Goal: Task Accomplishment & Management: Manage account settings

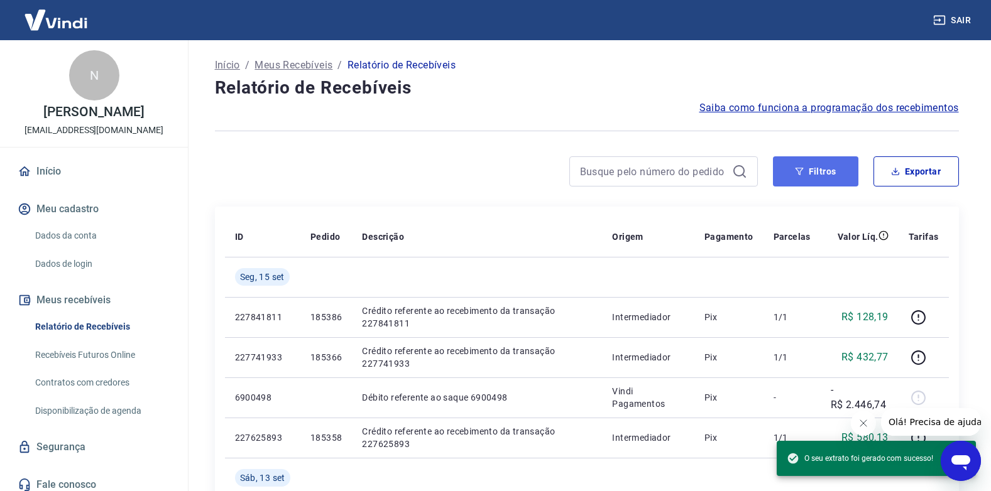
click at [810, 168] on button "Filtros" at bounding box center [815, 171] width 85 height 30
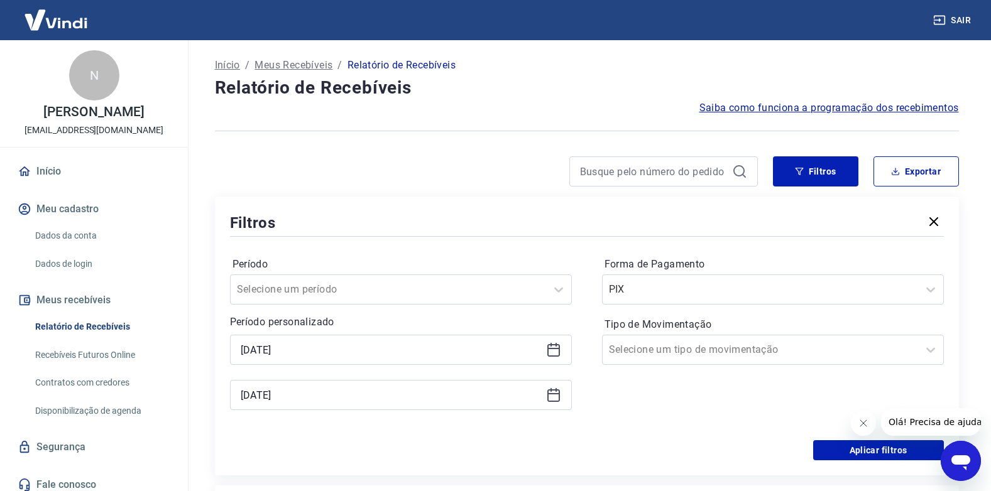
click at [552, 349] on icon at bounding box center [553, 348] width 13 height 1
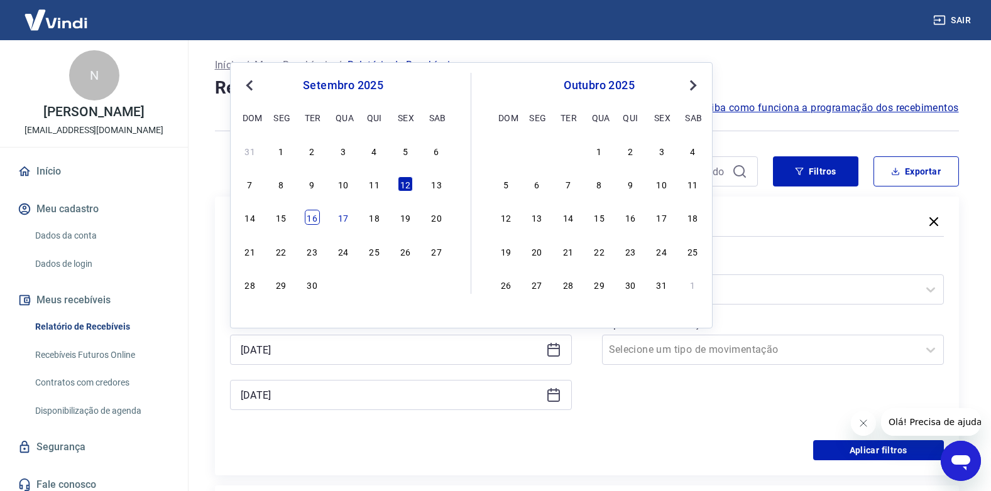
click at [317, 223] on div "16" at bounding box center [312, 217] width 15 height 15
type input "[DATE]"
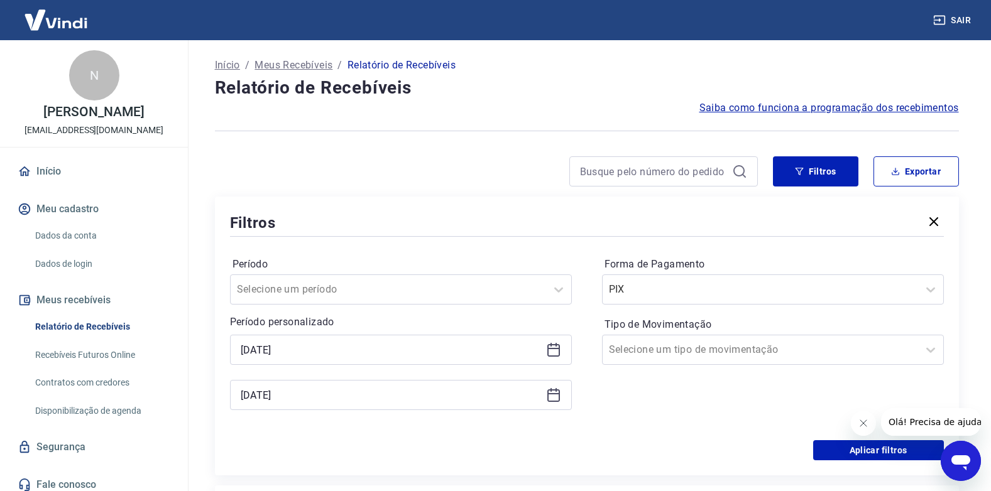
click at [561, 398] on div "[DATE]" at bounding box center [401, 395] width 342 height 30
click at [552, 396] on icon at bounding box center [553, 395] width 15 height 15
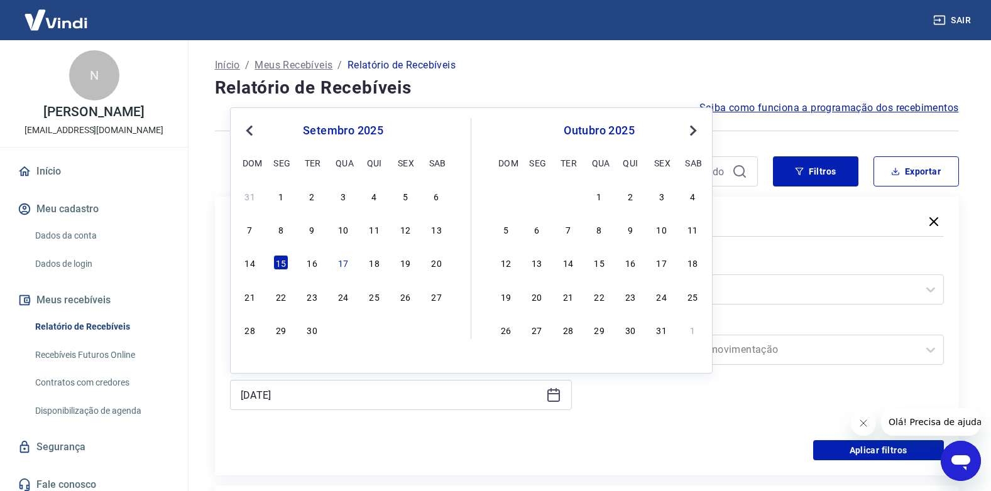
click at [350, 264] on div "17" at bounding box center [342, 262] width 15 height 15
type input "[DATE]"
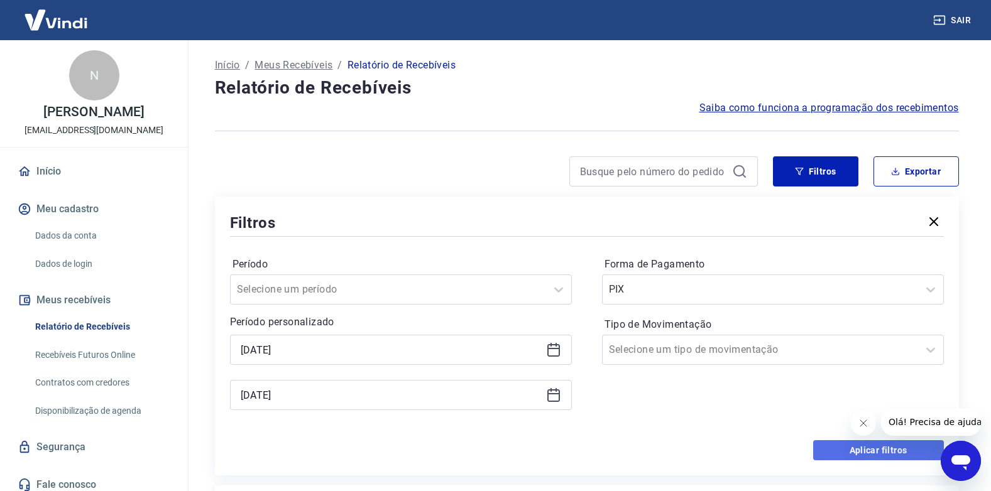
click at [830, 449] on button "Aplicar filtros" at bounding box center [878, 450] width 131 height 20
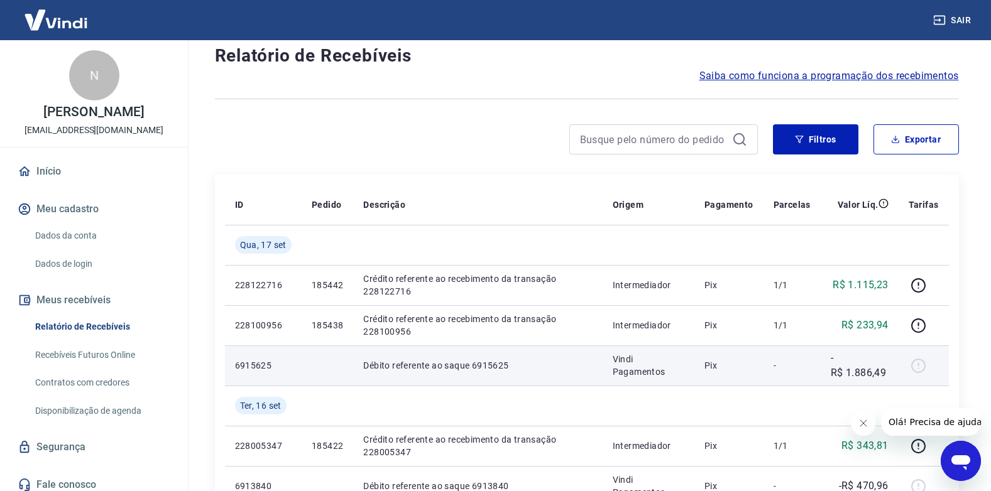
scroll to position [63, 0]
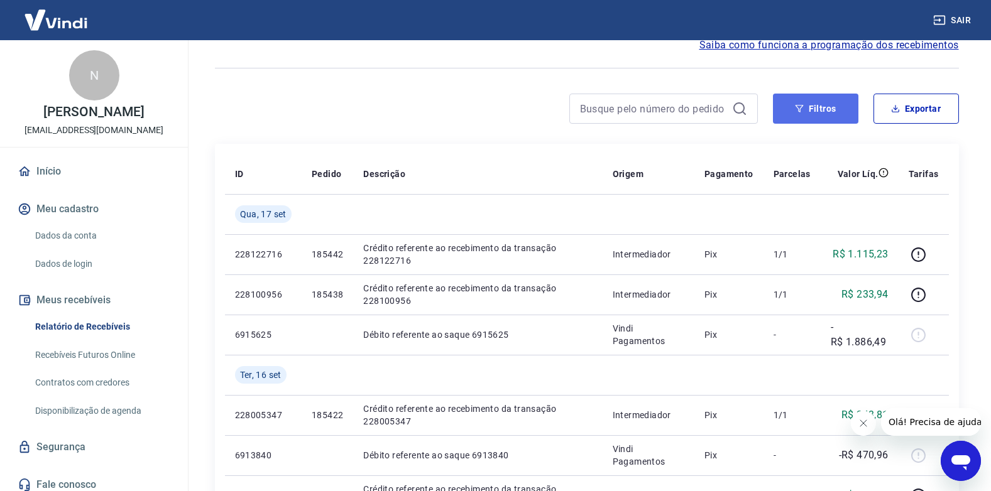
click at [825, 109] on button "Filtros" at bounding box center [815, 109] width 85 height 30
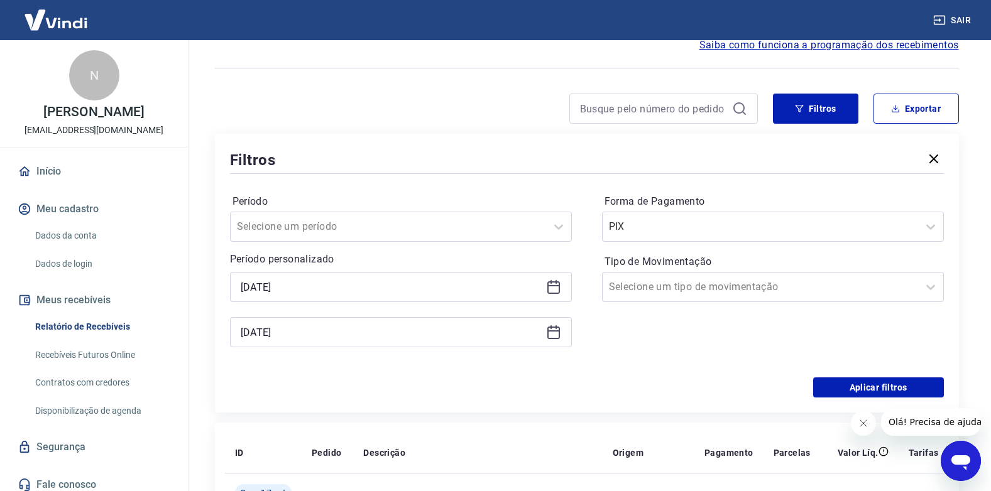
click at [551, 286] on icon at bounding box center [553, 285] width 13 height 1
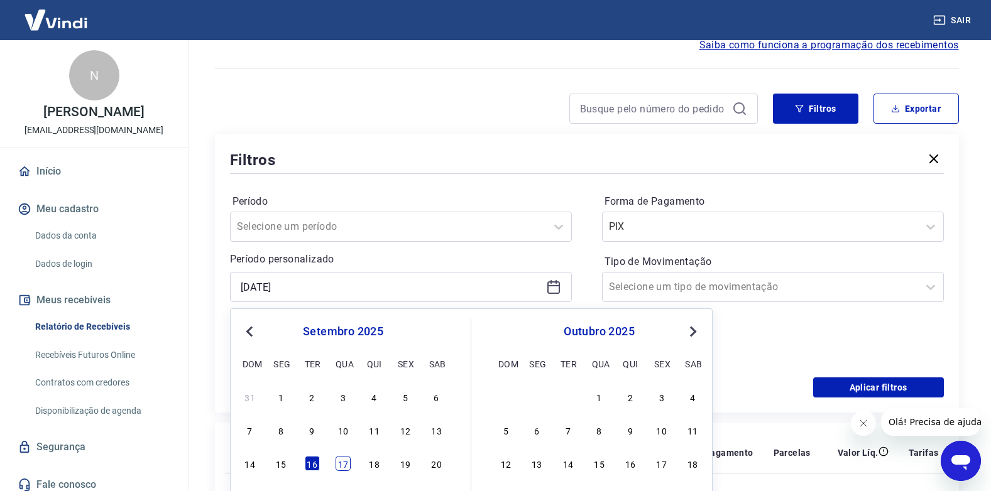
click at [339, 467] on div "17" at bounding box center [342, 463] width 15 height 15
type input "[DATE]"
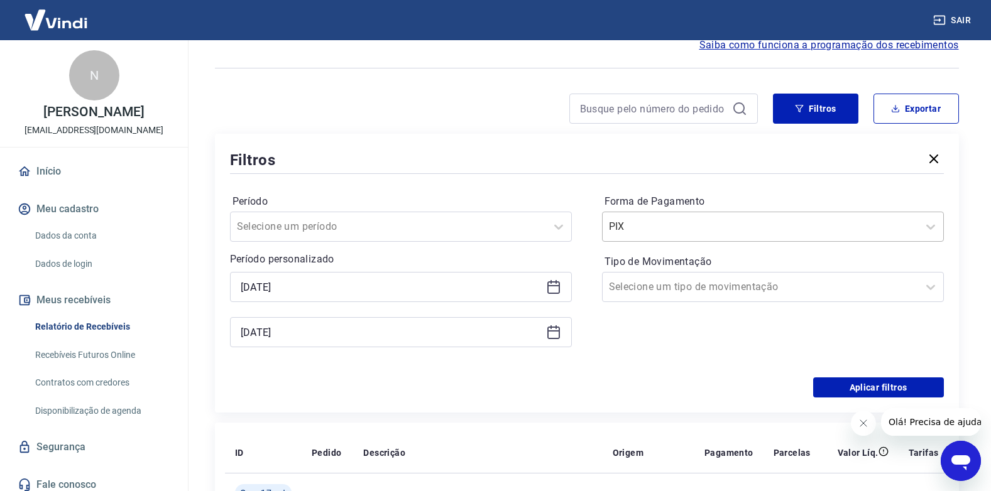
click at [642, 230] on input "Forma de Pagamento" at bounding box center [672, 226] width 127 height 15
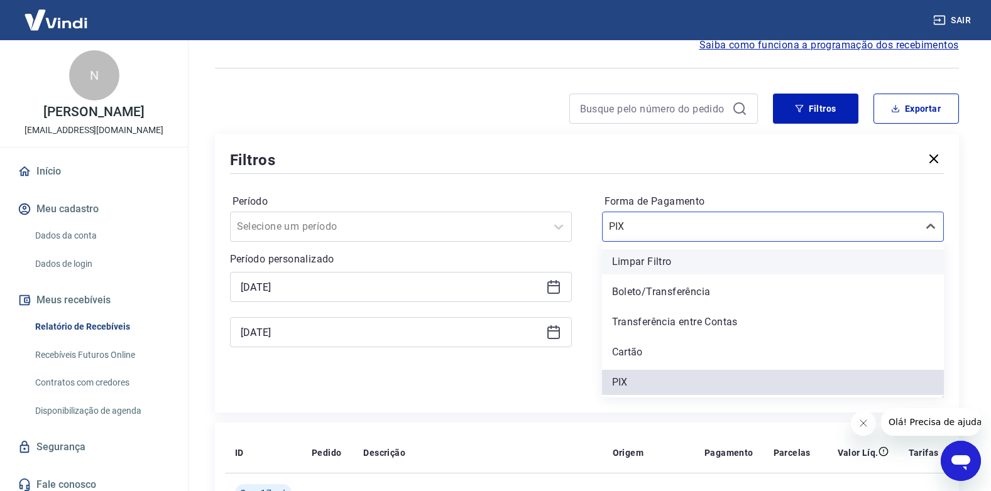
click at [643, 261] on div "Limpar Filtro" at bounding box center [773, 261] width 342 height 25
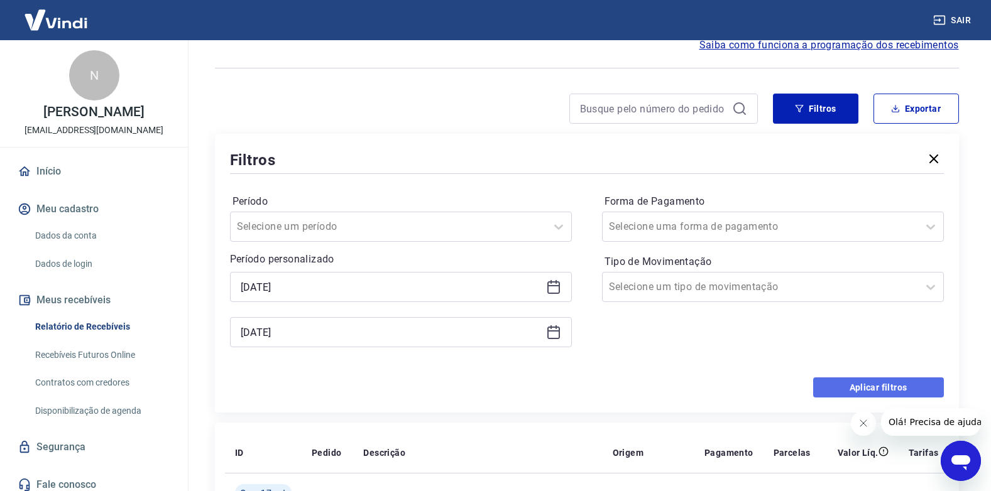
click at [868, 384] on button "Aplicar filtros" at bounding box center [878, 388] width 131 height 20
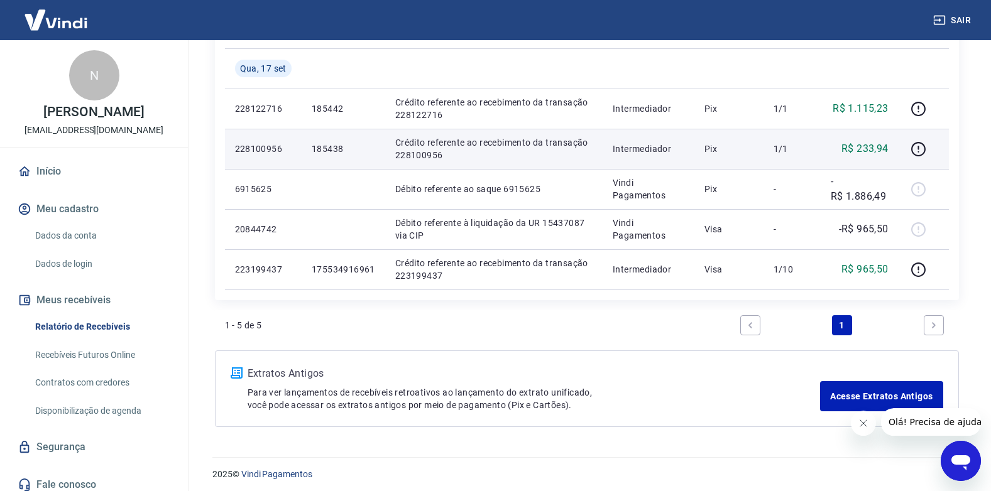
scroll to position [214, 0]
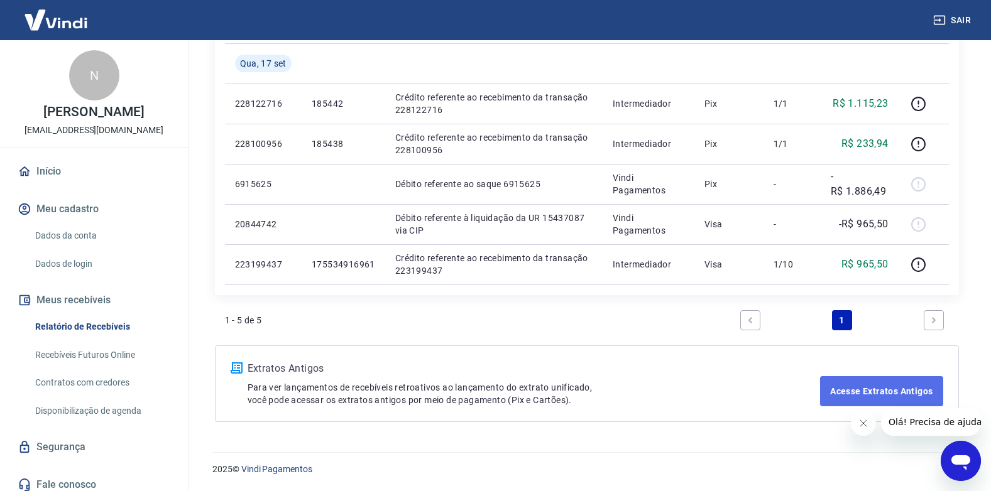
click at [850, 389] on link "Acesse Extratos Antigos" at bounding box center [881, 391] width 122 height 30
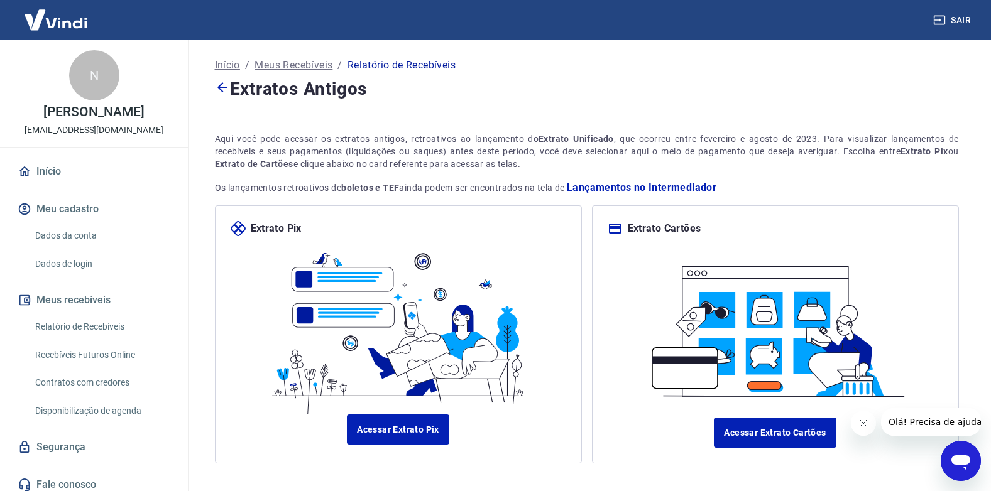
scroll to position [61, 0]
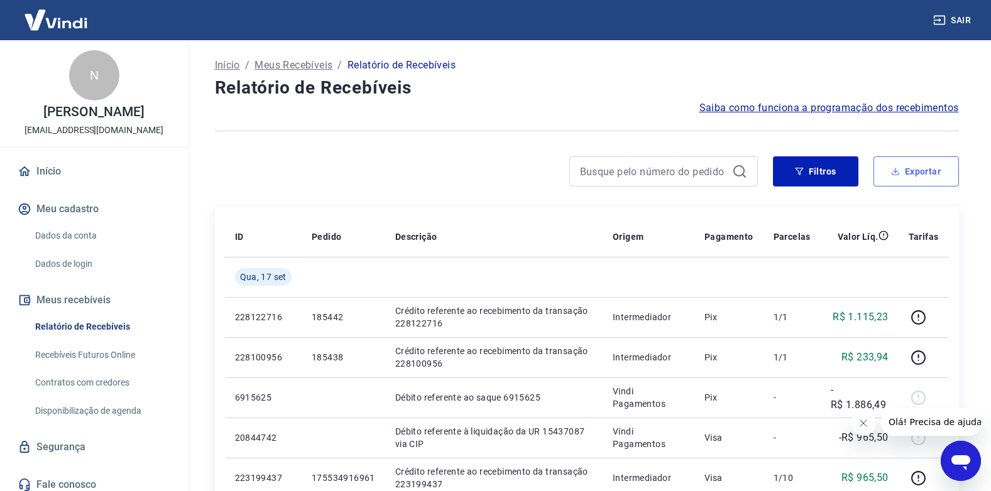
click at [927, 167] on button "Exportar" at bounding box center [915, 171] width 85 height 30
type input "[DATE]"
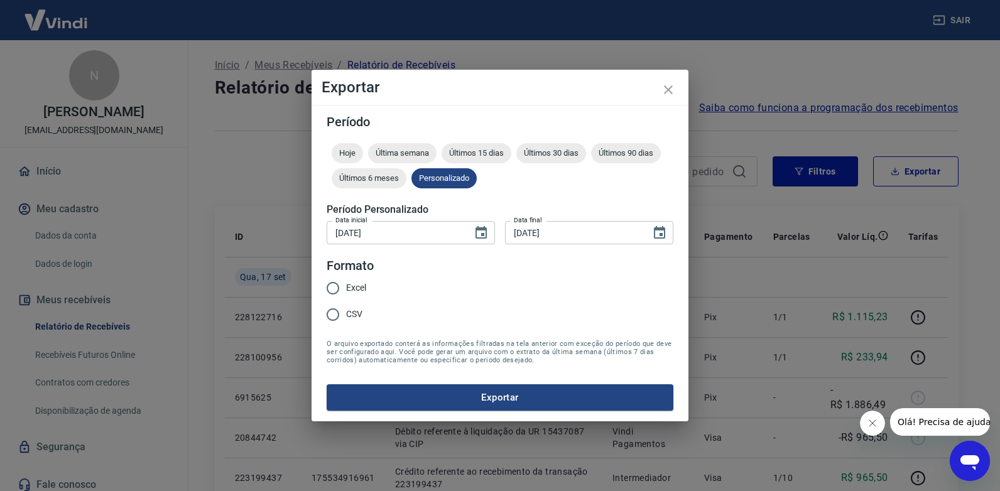
click at [347, 283] on span "Excel" at bounding box center [356, 287] width 20 height 13
click at [346, 283] on input "Excel" at bounding box center [333, 288] width 26 height 26
radio input "true"
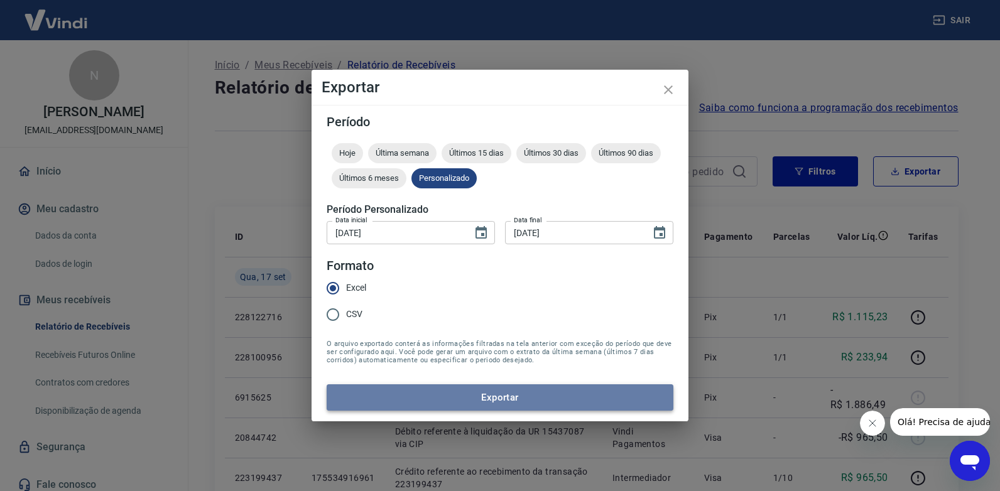
click at [460, 400] on button "Exportar" at bounding box center [500, 397] width 347 height 26
